Goal: Information Seeking & Learning: Learn about a topic

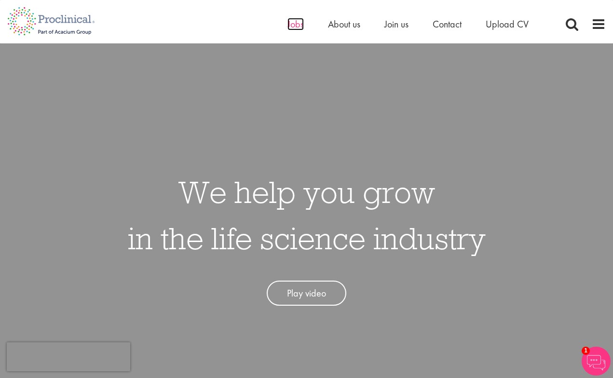
click at [295, 23] on span "Jobs" at bounding box center [295, 24] width 16 height 13
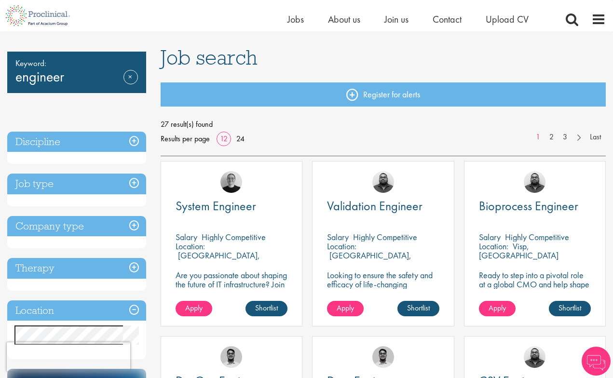
scroll to position [57, 0]
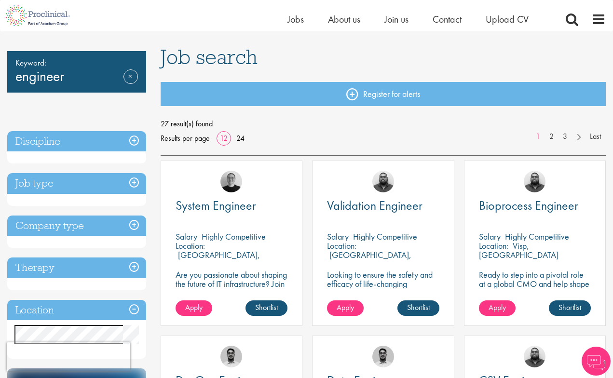
click at [114, 181] on h3 "Job type" at bounding box center [76, 183] width 139 height 21
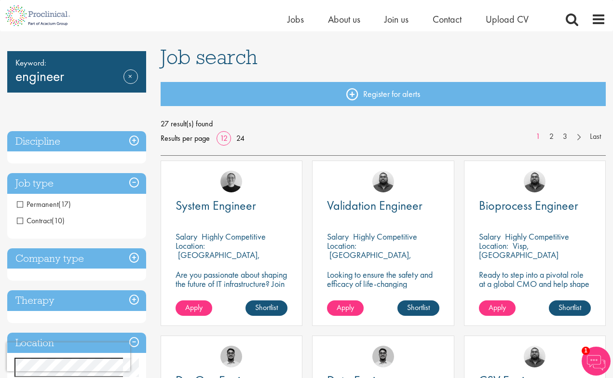
click at [114, 181] on h3 "Job type" at bounding box center [76, 183] width 139 height 21
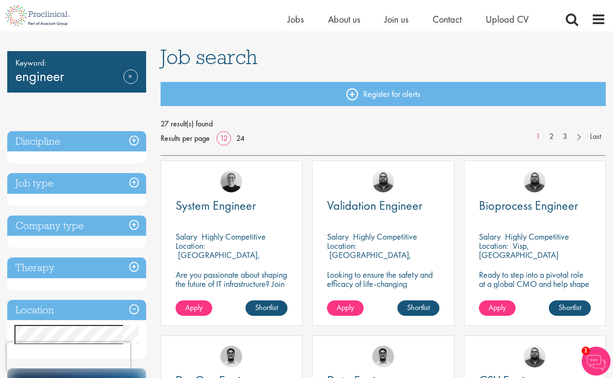
click at [113, 148] on h3 "Discipline" at bounding box center [76, 141] width 139 height 21
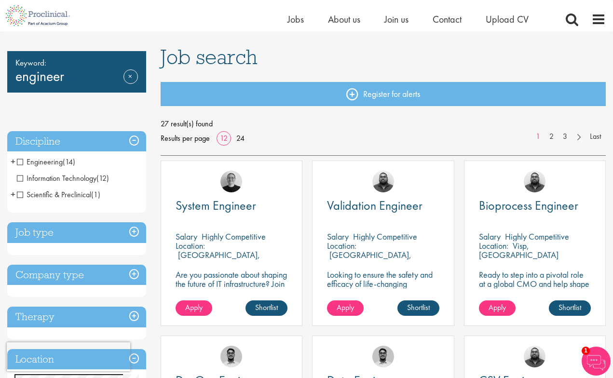
click at [108, 279] on h3 "Company type" at bounding box center [76, 275] width 139 height 21
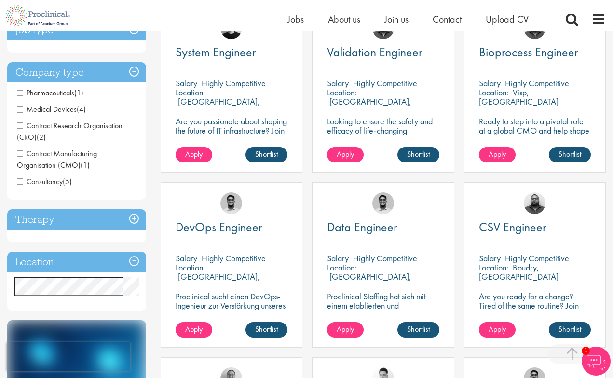
scroll to position [215, 0]
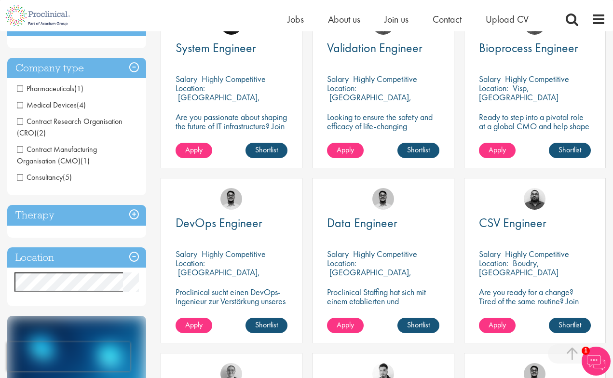
click at [103, 254] on h3 "Location" at bounding box center [76, 257] width 139 height 21
click at [110, 255] on h3 "Location" at bounding box center [76, 257] width 139 height 21
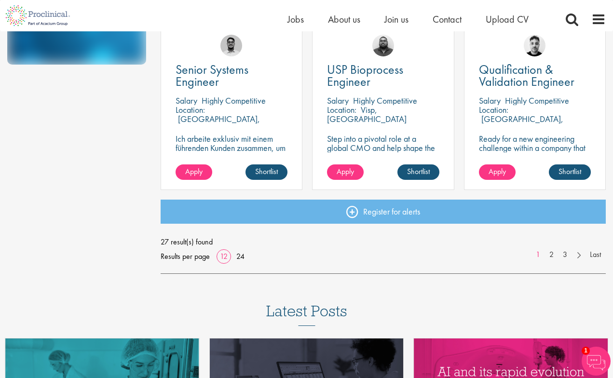
scroll to position [761, 0]
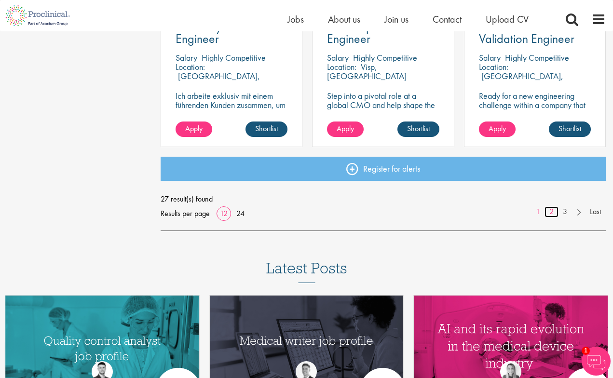
click at [551, 209] on link "2" at bounding box center [551, 211] width 14 height 11
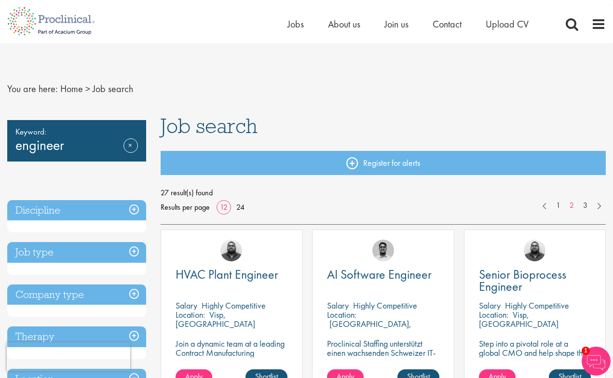
click at [104, 87] on span "Job search" at bounding box center [113, 88] width 40 height 13
click at [72, 86] on link "Home" at bounding box center [71, 88] width 23 height 13
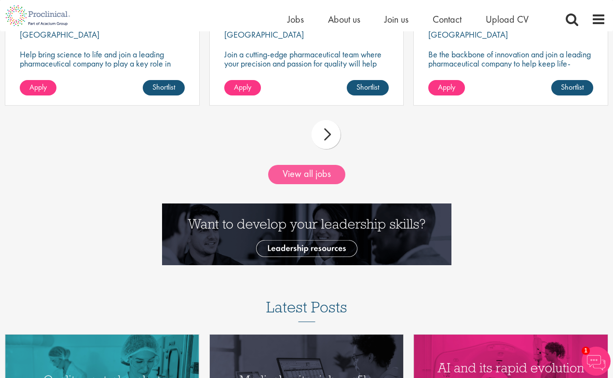
scroll to position [1017, 0]
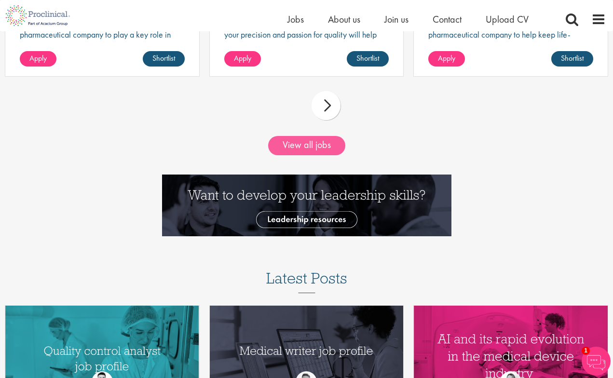
click at [314, 143] on link "View all jobs" at bounding box center [306, 145] width 77 height 19
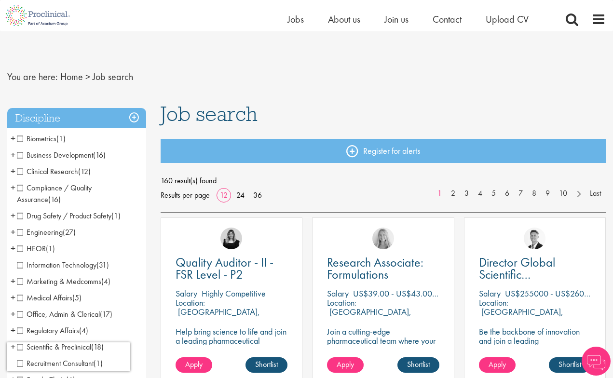
scroll to position [135, 0]
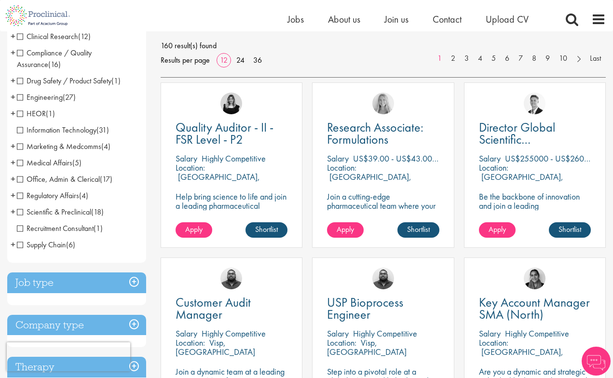
click at [63, 97] on span "(27)" at bounding box center [69, 97] width 13 height 10
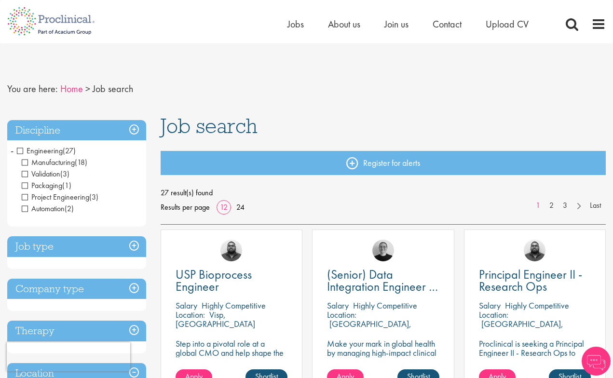
click at [68, 87] on link "Home" at bounding box center [71, 88] width 23 height 13
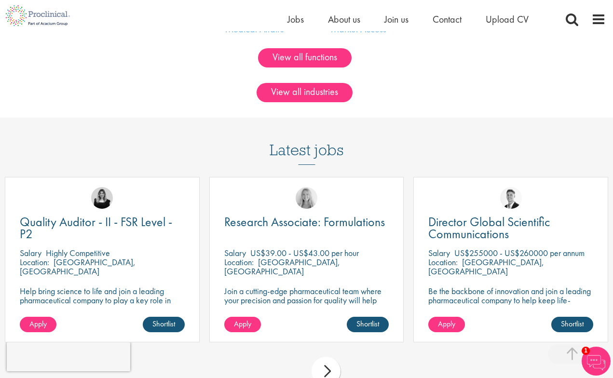
scroll to position [796, 0]
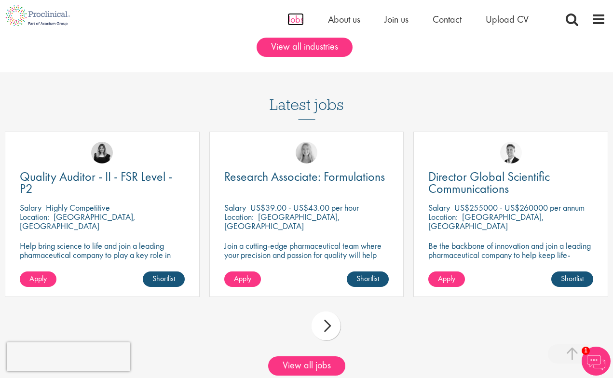
click at [296, 21] on span "Jobs" at bounding box center [295, 19] width 16 height 13
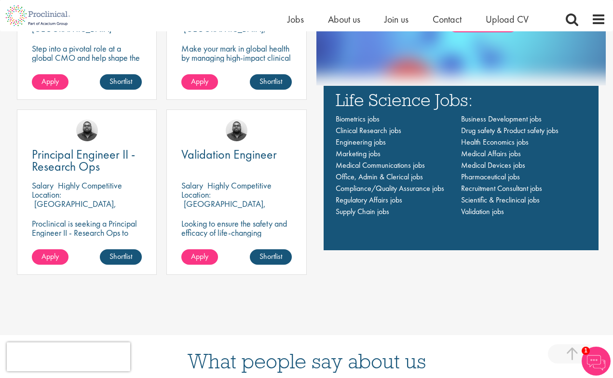
scroll to position [620, 0]
